Goal: Information Seeking & Learning: Learn about a topic

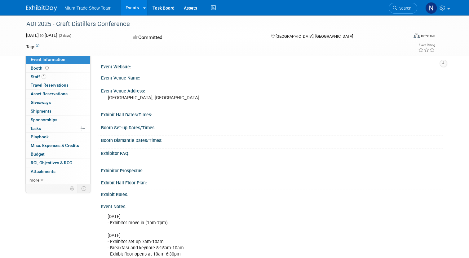
click at [128, 8] on link "Events" at bounding box center [132, 7] width 23 height 15
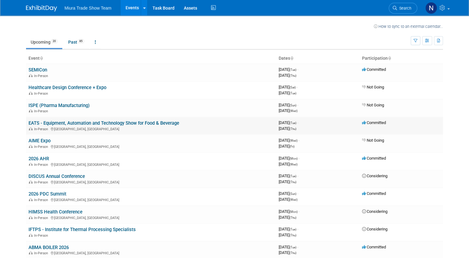
click at [107, 121] on link "EATS - Equipment, Automation and Technology Show for Food & Beverage" at bounding box center [104, 124] width 151 height 6
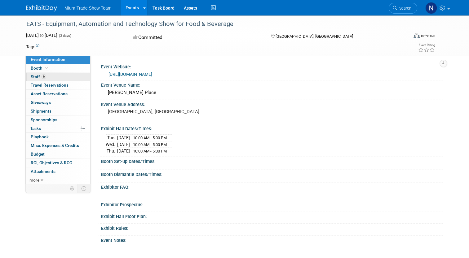
click at [31, 76] on span "Staff 6" at bounding box center [38, 76] width 15 height 5
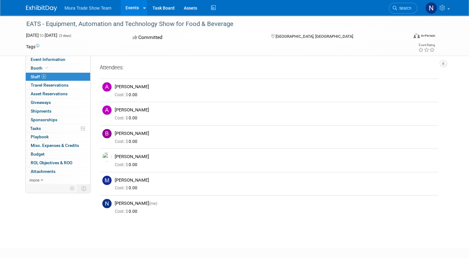
click at [125, 7] on link "Events" at bounding box center [132, 7] width 23 height 15
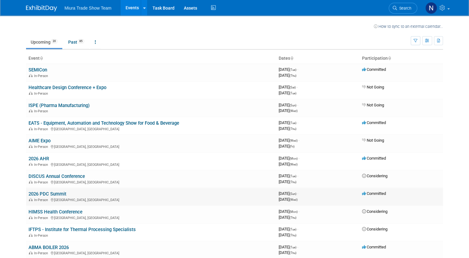
click at [37, 193] on link "2026 PDC Summit" at bounding box center [48, 194] width 38 height 6
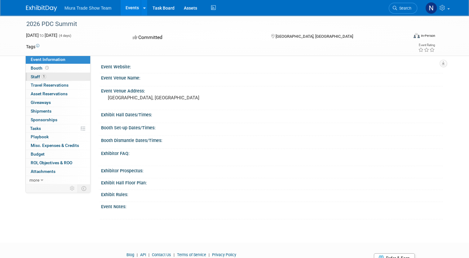
click at [31, 78] on span "Staff 1" at bounding box center [38, 76] width 15 height 5
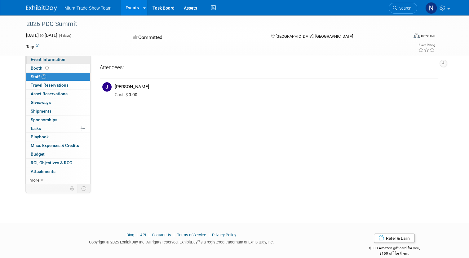
click at [37, 61] on span "Event Information" at bounding box center [48, 59] width 35 height 5
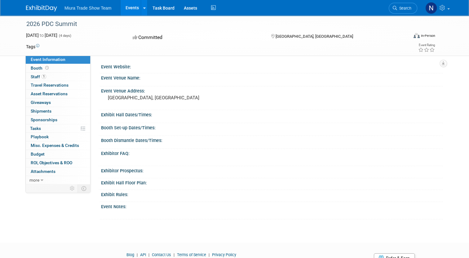
click at [129, 10] on link "Events" at bounding box center [132, 7] width 23 height 15
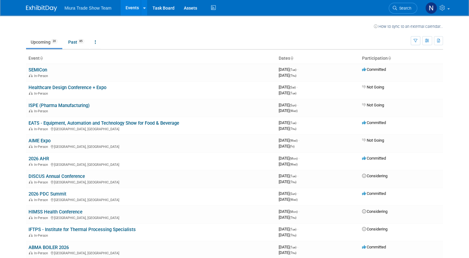
click at [335, 32] on td "Upcoming 20 Past 85 All Events 105 Past and Upcoming Grouped Annually Events gr…" at bounding box center [218, 39] width 384 height 20
click at [42, 142] on link "AIME Expo" at bounding box center [40, 141] width 22 height 6
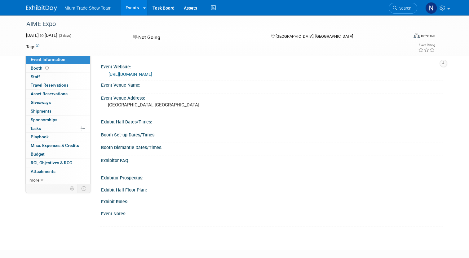
click at [130, 73] on link "[URL][DOMAIN_NAME]" at bounding box center [130, 74] width 44 height 5
click at [371, 24] on div "AIME Expo" at bounding box center [212, 24] width 376 height 11
